Goal: Information Seeking & Learning: Learn about a topic

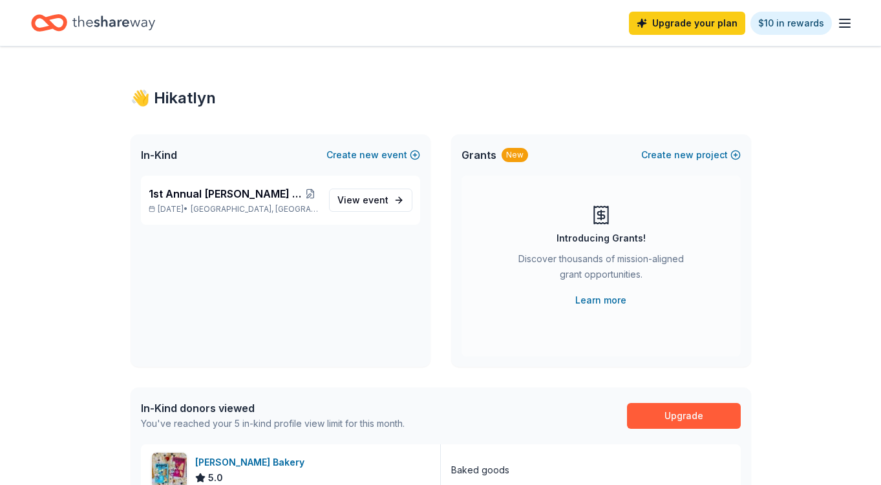
click at [83, 34] on icon "Home" at bounding box center [113, 23] width 83 height 27
click at [135, 30] on icon "Home" at bounding box center [113, 23] width 83 height 27
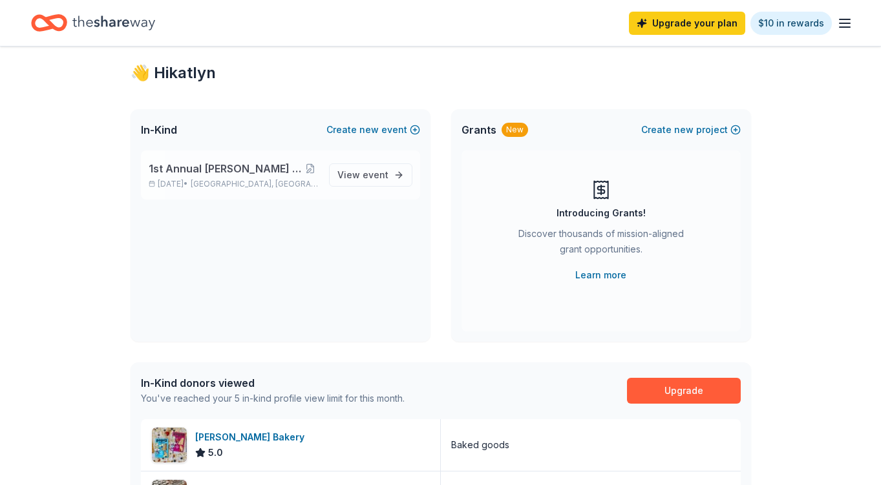
click at [282, 191] on div "1st Annual [PERSON_NAME] Memorial Luncheon [DATE] • [GEOGRAPHIC_DATA], [GEOGRAP…" at bounding box center [280, 175] width 279 height 49
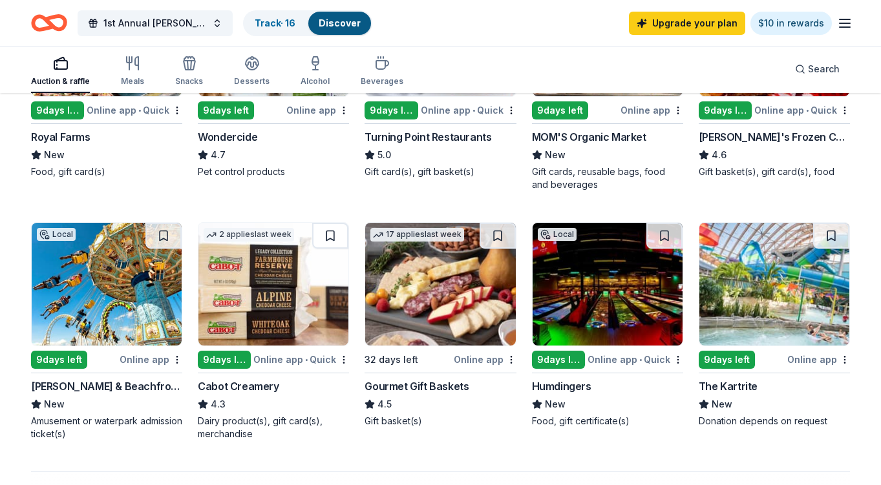
scroll to position [765, 0]
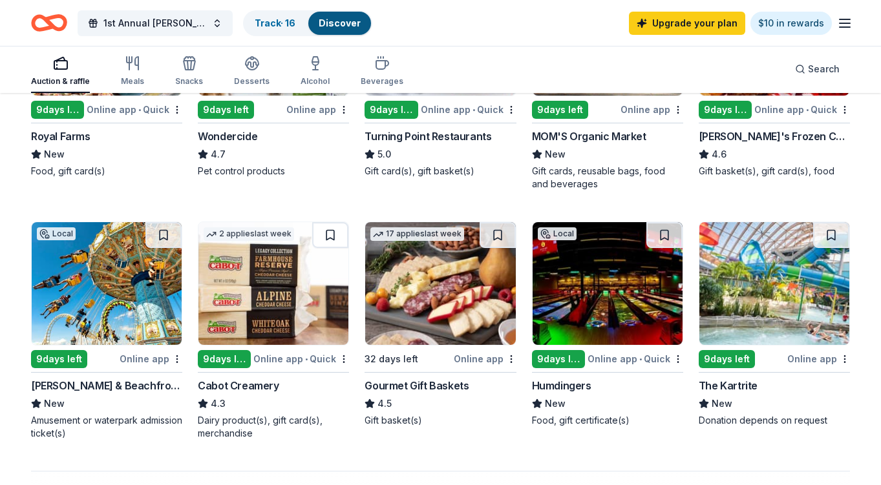
click at [102, 292] on img at bounding box center [107, 283] width 150 height 123
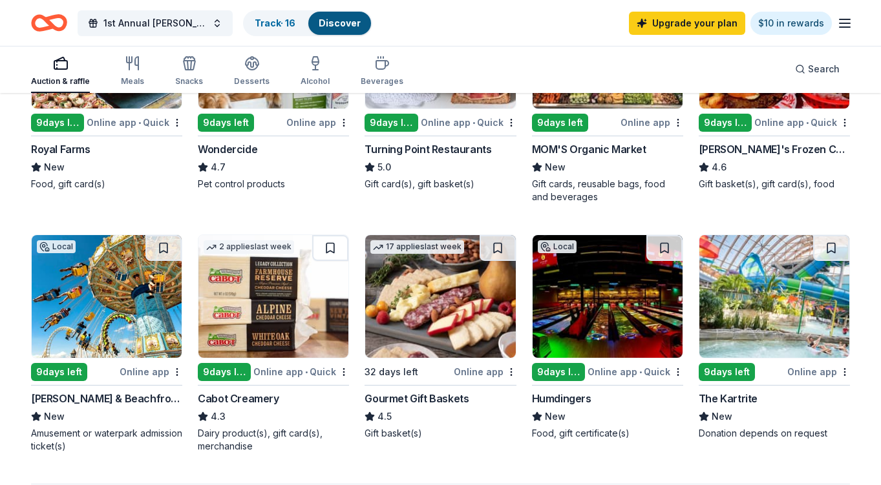
scroll to position [752, 0]
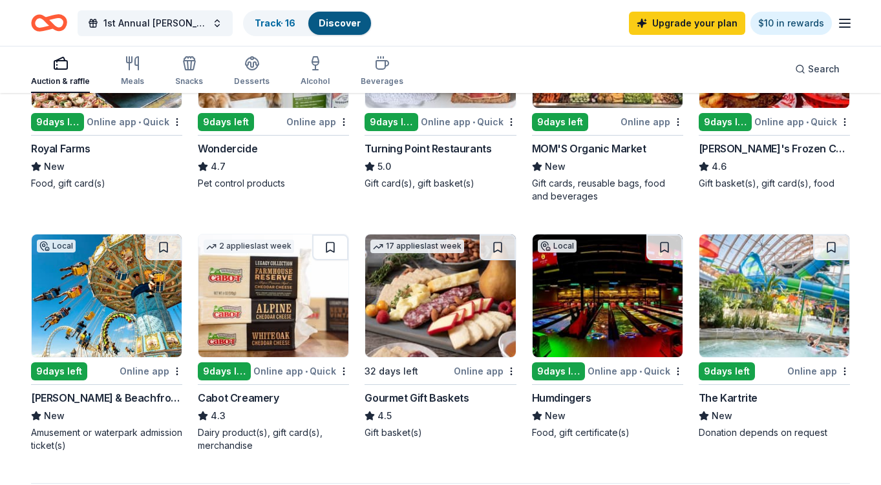
click at [712, 0] on div "1st Annual [PERSON_NAME] Memorial Luncheon Track · 16 Discover Upgrade your pla…" at bounding box center [440, 23] width 881 height 46
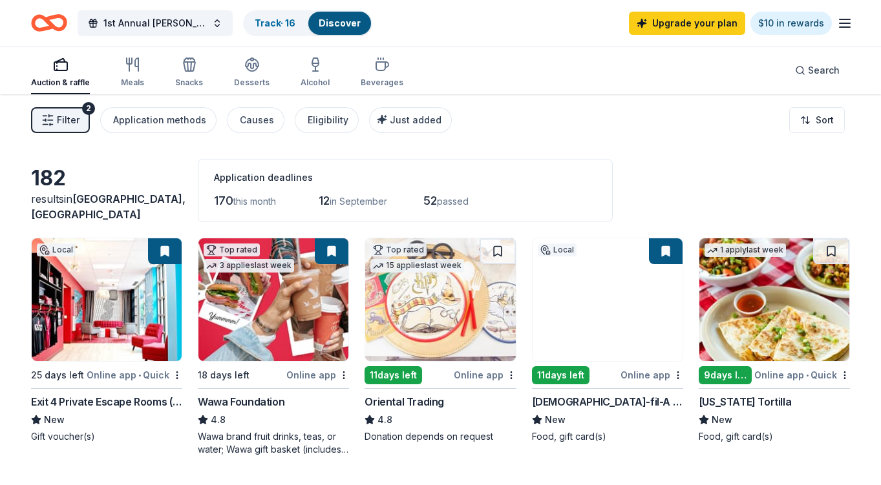
scroll to position [0, 0]
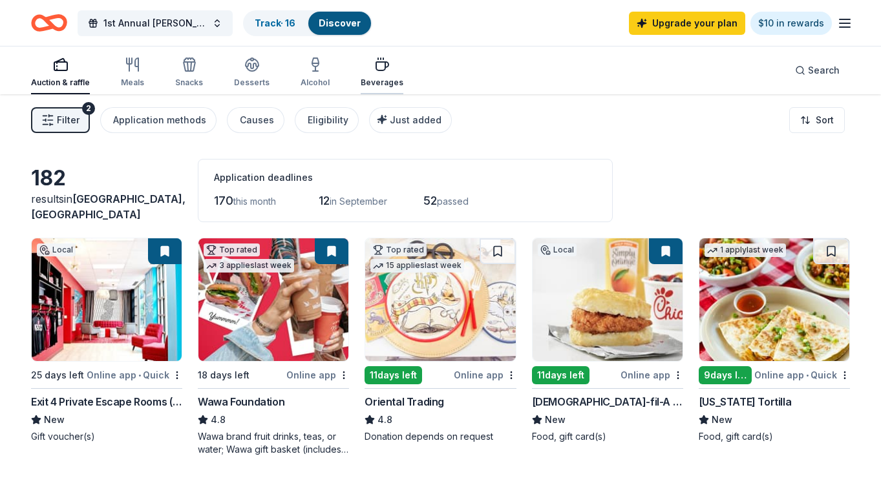
click at [361, 76] on div "Beverages" at bounding box center [382, 72] width 43 height 31
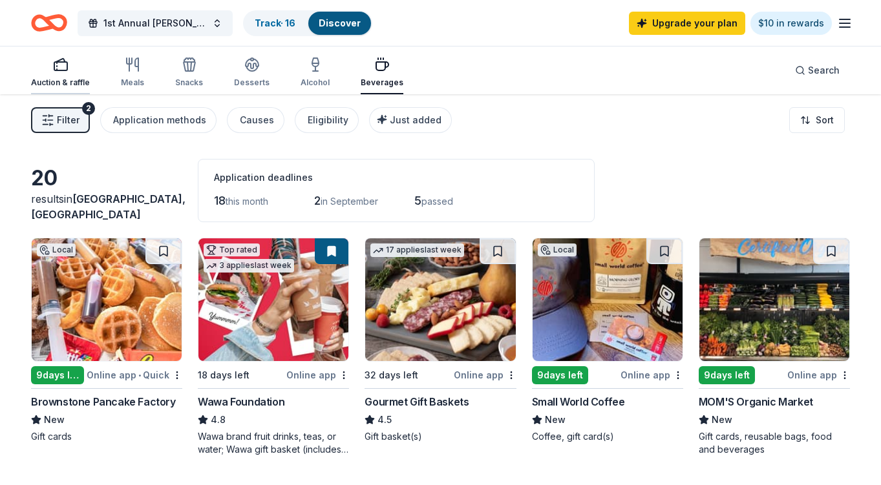
click at [76, 70] on div "button" at bounding box center [60, 65] width 59 height 16
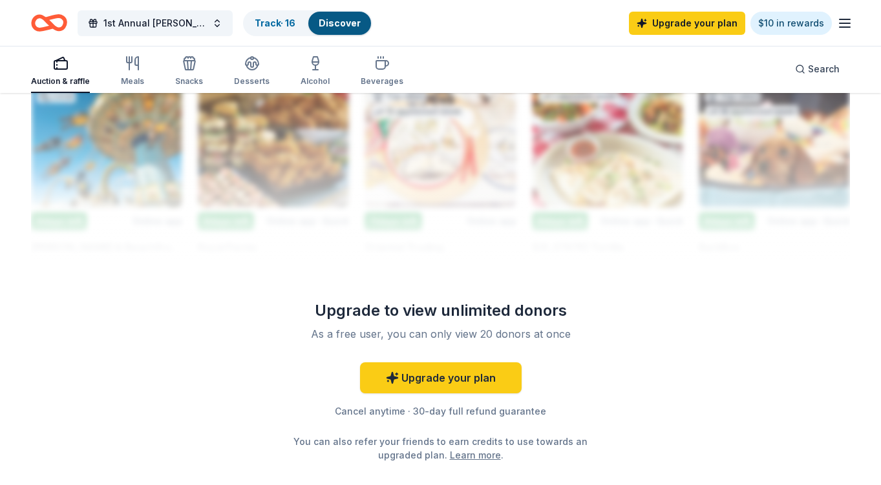
scroll to position [1185, 0]
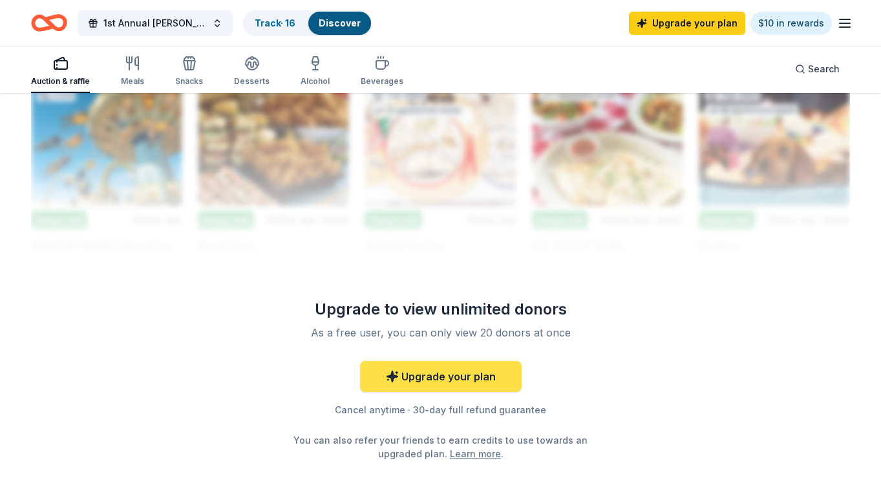
click at [446, 371] on link "Upgrade your plan" at bounding box center [441, 376] width 162 height 31
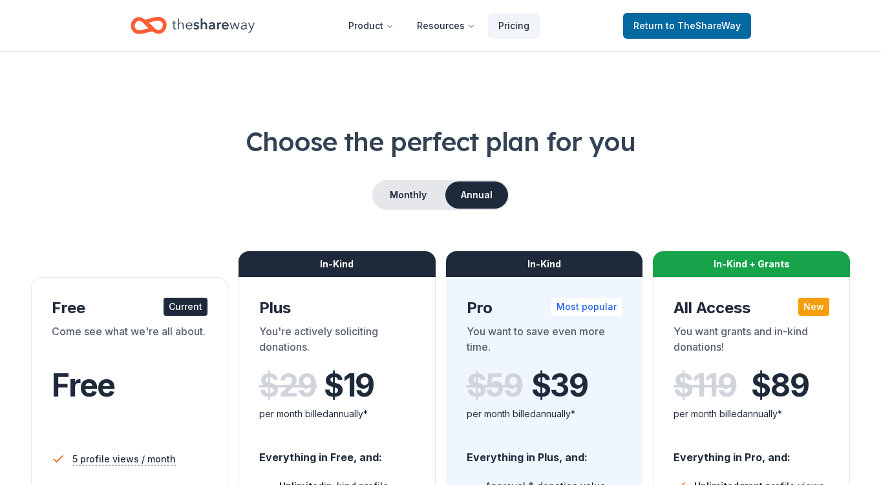
click at [182, 23] on icon "Home" at bounding box center [213, 25] width 83 height 14
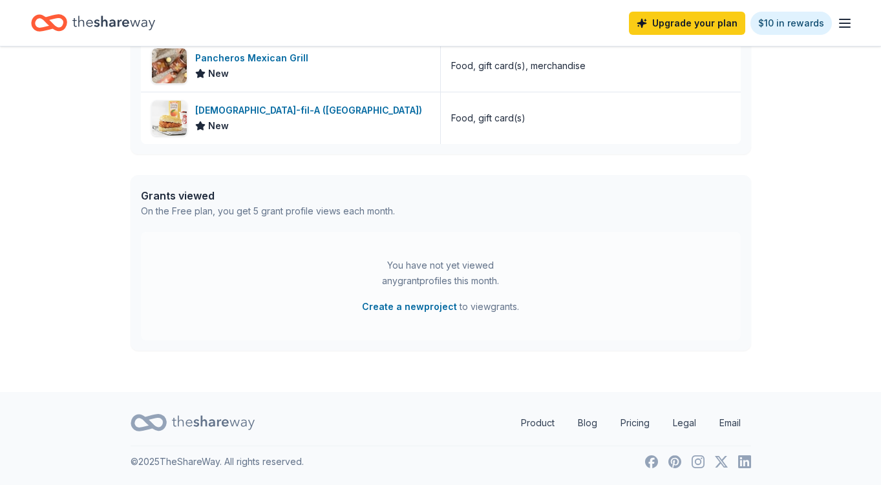
scroll to position [562, 0]
